Goal: Task Accomplishment & Management: Manage account settings

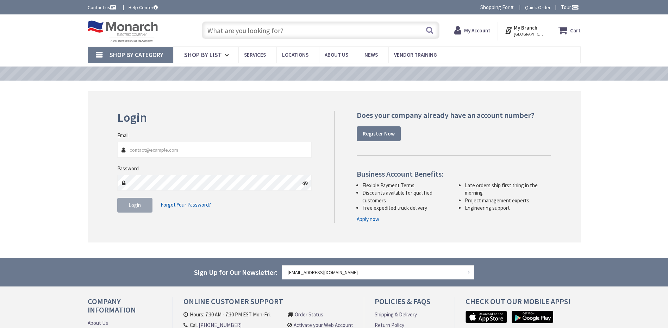
type input "MILE MARKER, [STREET_ADDRESS]"
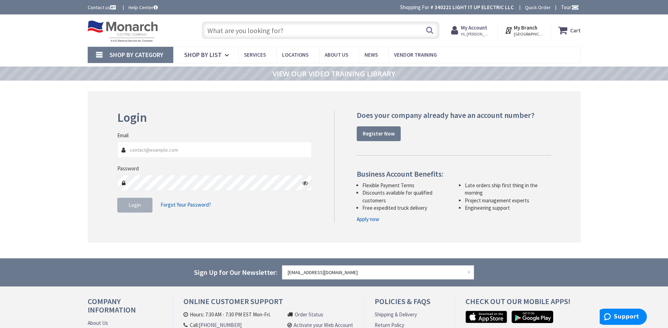
type input "[EMAIL_ADDRESS][DOMAIN_NAME]"
click at [129, 207] on span "Login" at bounding box center [135, 205] width 12 height 7
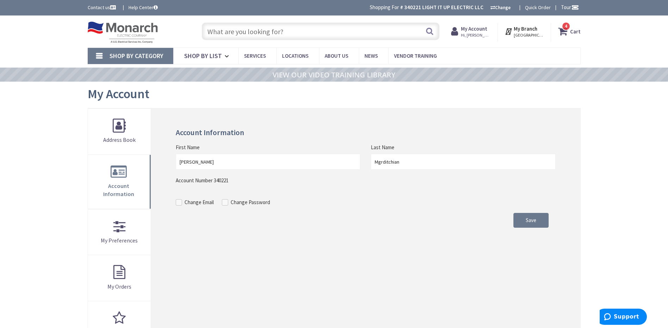
click at [267, 34] on input "text" at bounding box center [321, 32] width 238 height 18
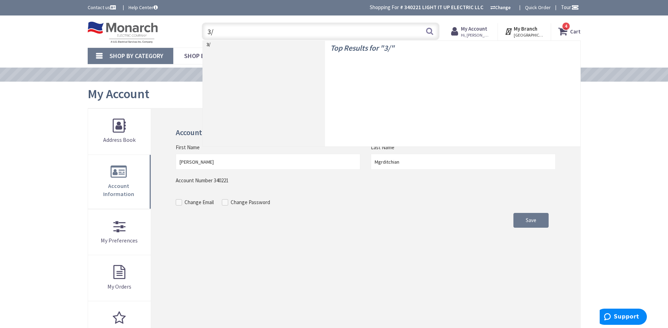
type input "3/0"
